Goal: Task Accomplishment & Management: Use online tool/utility

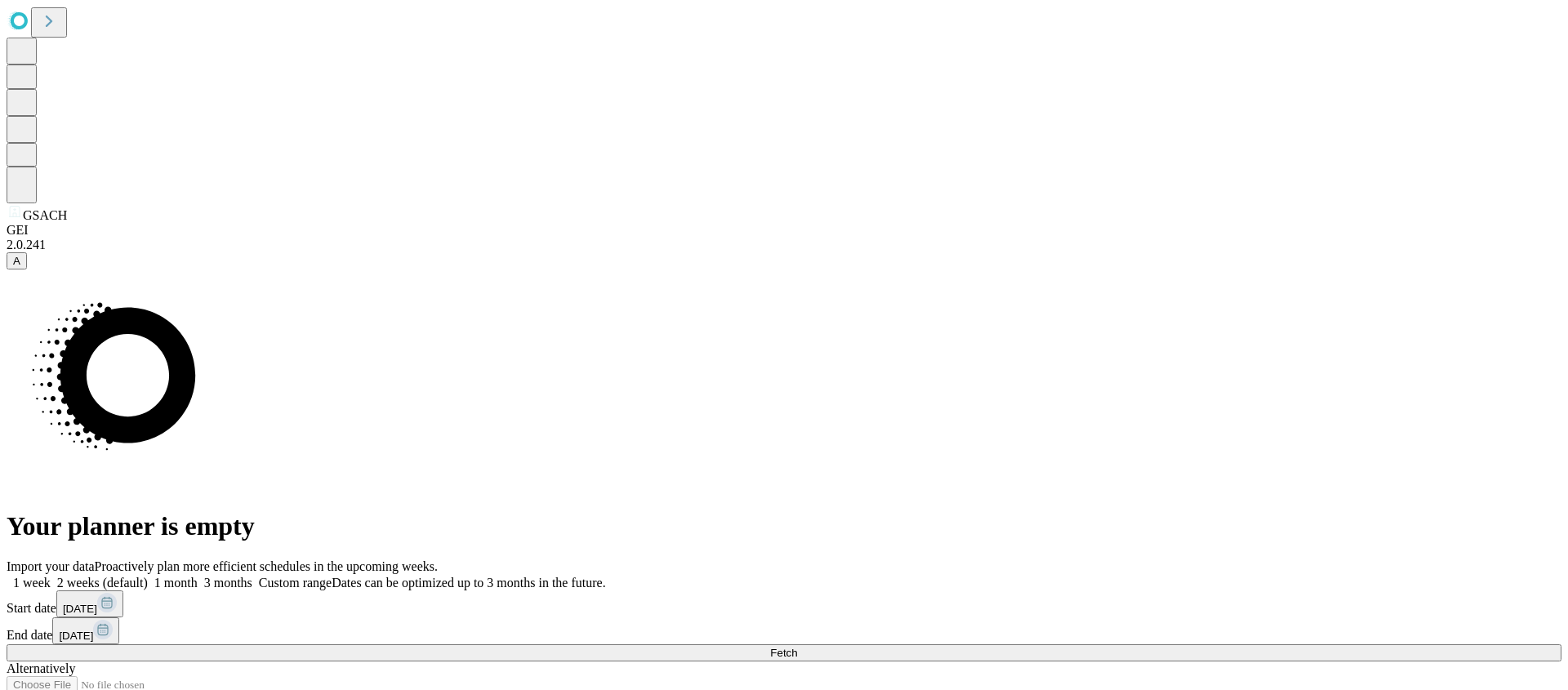
click at [1150, 644] on button "Fetch" at bounding box center [784, 652] width 1555 height 17
